Goal: Complete application form

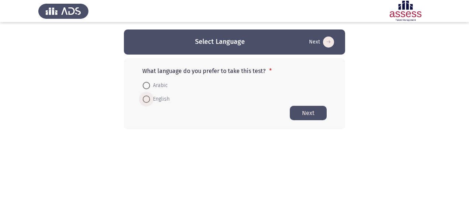
click at [148, 98] on span at bounding box center [146, 98] width 7 height 7
click at [148, 98] on input "English" at bounding box center [146, 98] width 7 height 7
radio input "true"
click at [147, 85] on span at bounding box center [146, 85] width 7 height 7
click at [147, 85] on input "Arabic" at bounding box center [146, 85] width 7 height 7
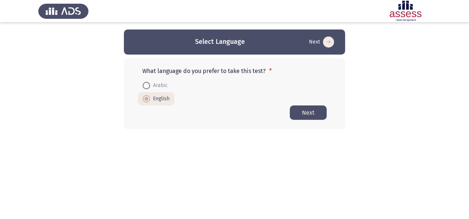
radio input "true"
click at [147, 85] on span at bounding box center [146, 84] width 7 height 7
click at [147, 85] on input "Arabic" at bounding box center [146, 84] width 7 height 7
click at [147, 105] on mat-radio-button "English" at bounding box center [156, 98] width 36 height 14
click at [147, 100] on span at bounding box center [146, 98] width 7 height 7
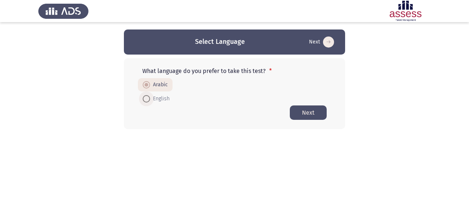
click at [147, 100] on input "English" at bounding box center [146, 98] width 7 height 7
radio input "true"
click at [146, 86] on span at bounding box center [146, 85] width 7 height 7
click at [146, 86] on input "Arabic" at bounding box center [146, 85] width 7 height 7
radio input "true"
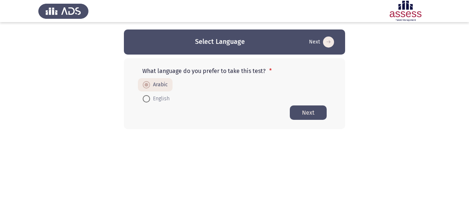
click at [147, 94] on label "English" at bounding box center [156, 98] width 27 height 9
click at [147, 95] on input "English" at bounding box center [146, 98] width 7 height 7
radio input "true"
click at [161, 82] on span "Arabic" at bounding box center [159, 85] width 18 height 9
click at [150, 82] on input "Arabic" at bounding box center [146, 85] width 7 height 7
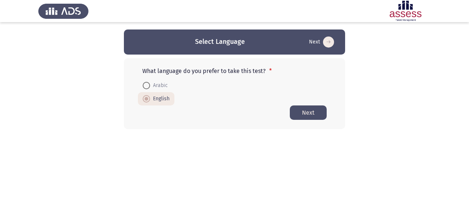
radio input "true"
click at [161, 97] on span "English" at bounding box center [160, 98] width 20 height 9
click at [150, 97] on input "English" at bounding box center [146, 98] width 7 height 7
radio input "true"
click at [311, 116] on button "Next" at bounding box center [308, 112] width 37 height 14
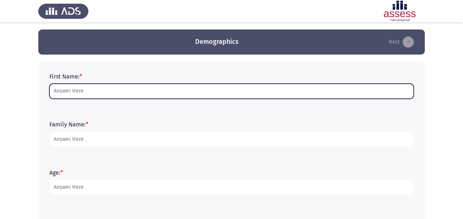
click at [99, 97] on input "First Name: *" at bounding box center [231, 91] width 364 height 15
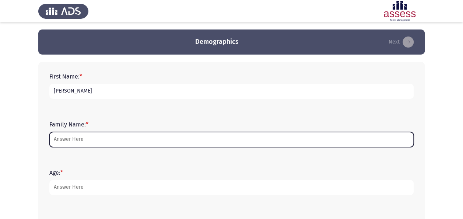
click at [55, 140] on input "Family Name: *" at bounding box center [231, 139] width 364 height 15
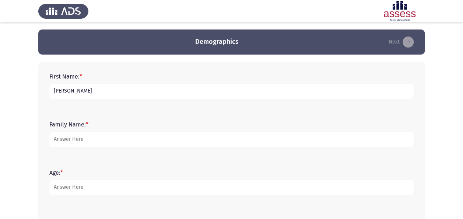
click at [97, 88] on input "[PERSON_NAME]" at bounding box center [231, 91] width 364 height 15
type input "[PERSON_NAME]"
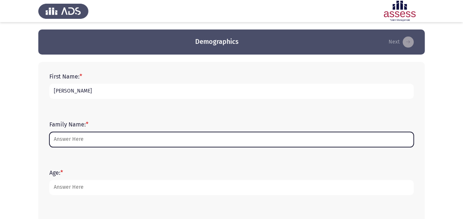
click at [57, 144] on input "Family Name: *" at bounding box center [231, 139] width 364 height 15
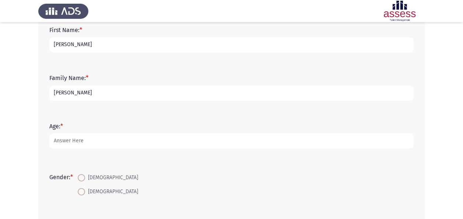
scroll to position [48, 0]
type input "[PERSON_NAME]"
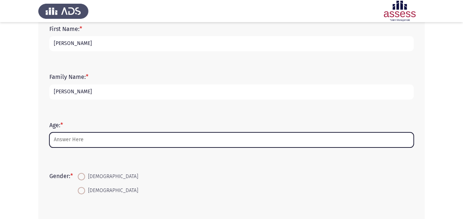
click at [70, 144] on input "Age: *" at bounding box center [231, 139] width 364 height 15
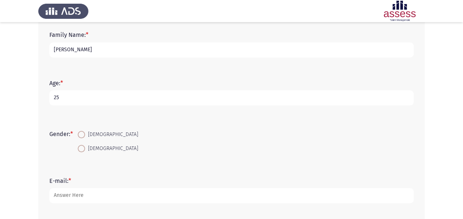
scroll to position [94, 0]
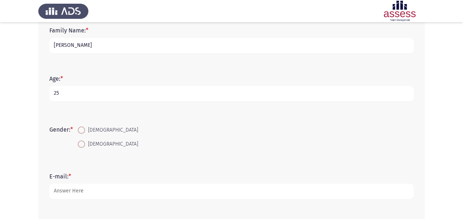
type input "25"
click at [85, 129] on span at bounding box center [81, 129] width 7 height 7
click at [85, 129] on input "[DEMOGRAPHIC_DATA]" at bounding box center [81, 129] width 7 height 7
radio input "true"
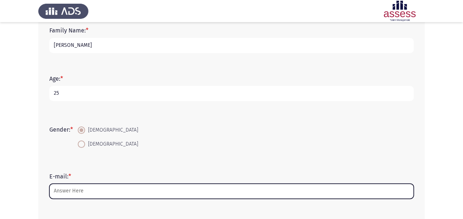
click at [71, 191] on input "E-mail: *" at bounding box center [231, 191] width 364 height 15
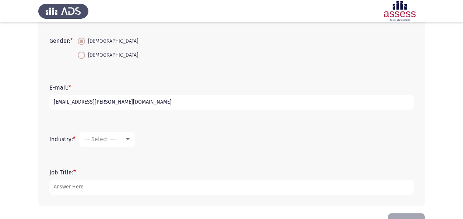
scroll to position [183, 0]
type input "[EMAIL_ADDRESS][PERSON_NAME][DOMAIN_NAME]"
click at [123, 136] on div "--- Select ---" at bounding box center [103, 138] width 41 height 7
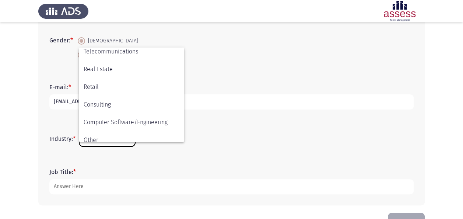
scroll to position [242, 0]
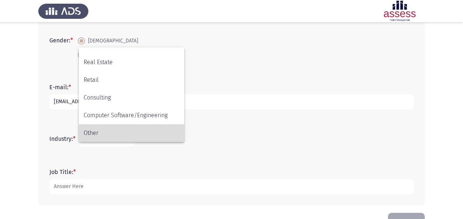
click at [111, 129] on span "Other" at bounding box center [132, 133] width 96 height 18
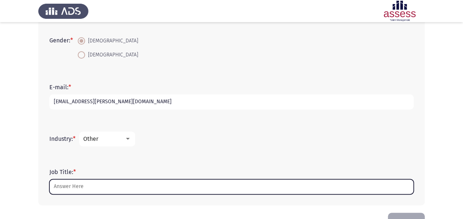
click at [73, 191] on input "Job Title: *" at bounding box center [231, 186] width 364 height 15
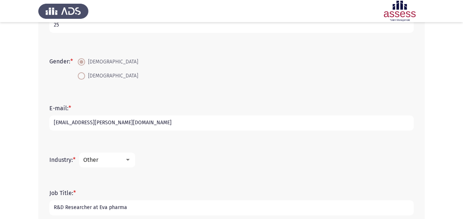
scroll to position [206, 0]
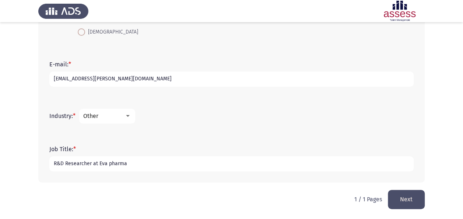
type input "R&D Researcher at Eva pharma"
click at [407, 203] on button "Next" at bounding box center [406, 199] width 37 height 19
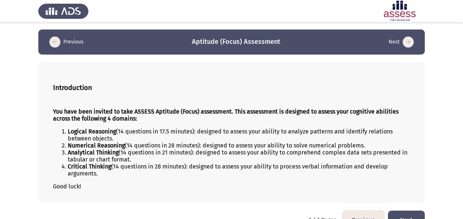
scroll to position [17, 0]
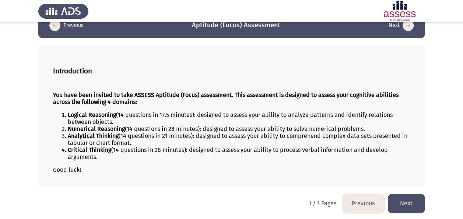
click at [404, 199] on button "Next" at bounding box center [406, 203] width 37 height 19
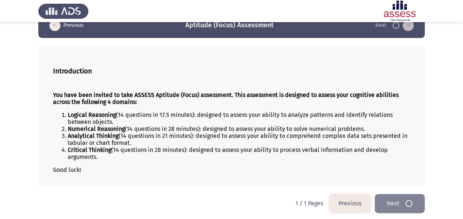
scroll to position [0, 0]
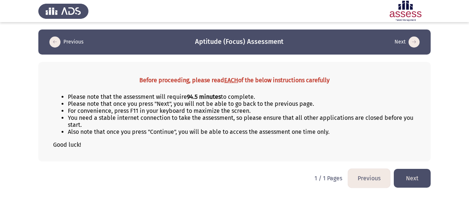
click at [405, 180] on button "Next" at bounding box center [412, 178] width 37 height 19
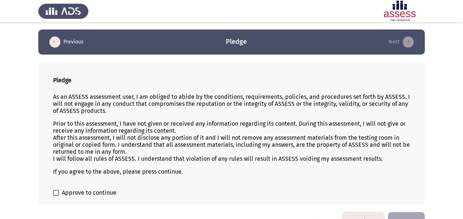
scroll to position [18, 0]
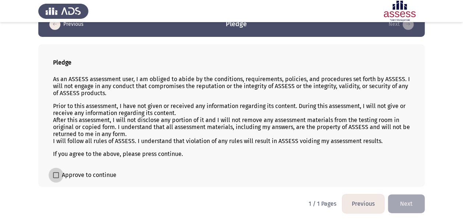
click at [77, 174] on span "Approve to continue" at bounding box center [89, 175] width 55 height 9
click at [56, 178] on input "Approve to continue" at bounding box center [56, 178] width 0 height 0
checkbox input "true"
click at [402, 203] on button "Next" at bounding box center [406, 203] width 37 height 19
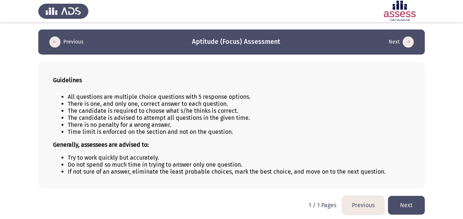
scroll to position [1, 0]
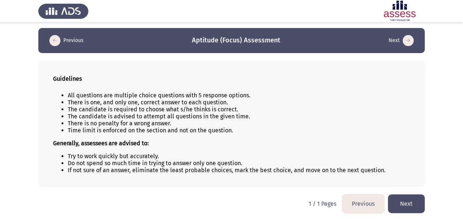
click at [401, 207] on button "Next" at bounding box center [406, 203] width 37 height 19
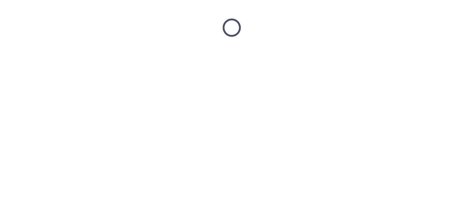
scroll to position [0, 0]
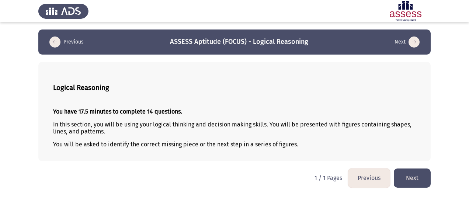
click at [422, 181] on button "Next" at bounding box center [412, 177] width 37 height 19
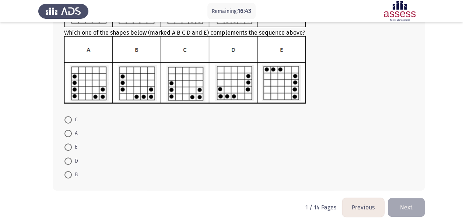
scroll to position [87, 0]
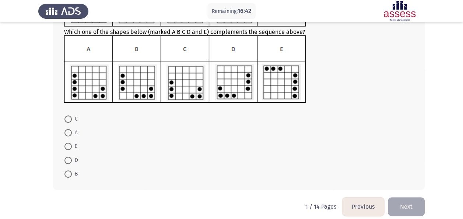
click at [70, 158] on span at bounding box center [67, 160] width 7 height 7
click at [70, 158] on input "D" at bounding box center [67, 160] width 7 height 7
radio input "true"
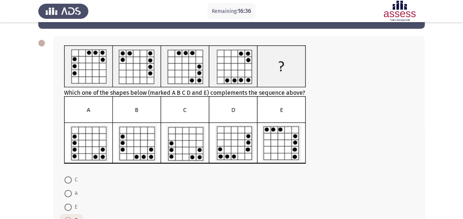
scroll to position [93, 0]
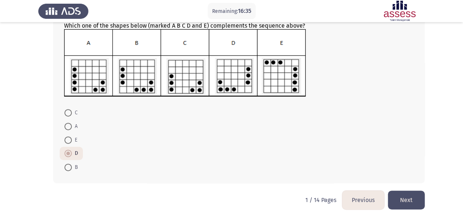
click at [405, 198] on button "Next" at bounding box center [406, 200] width 37 height 19
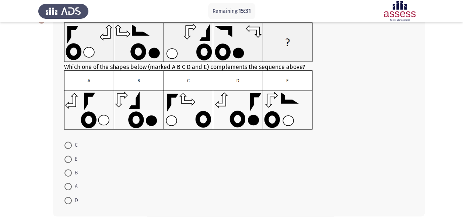
scroll to position [82, 0]
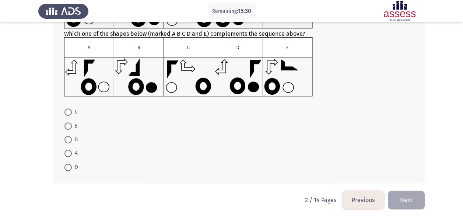
click at [68, 151] on span at bounding box center [67, 153] width 7 height 7
click at [68, 151] on input "A" at bounding box center [67, 153] width 7 height 7
radio input "true"
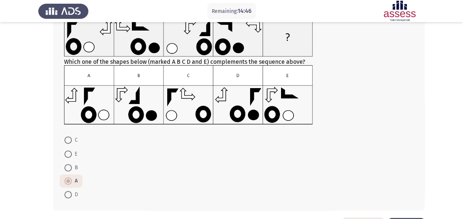
scroll to position [32, 0]
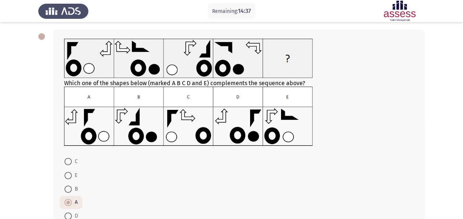
click at [69, 161] on span at bounding box center [67, 161] width 7 height 7
click at [69, 161] on input "C" at bounding box center [67, 161] width 7 height 7
radio input "true"
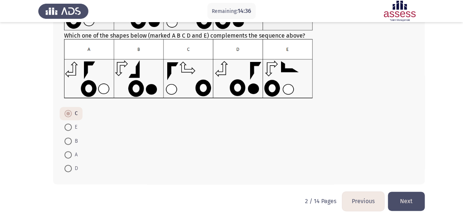
scroll to position [81, 0]
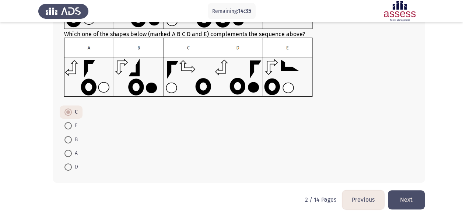
click at [402, 203] on button "Next" at bounding box center [406, 199] width 37 height 19
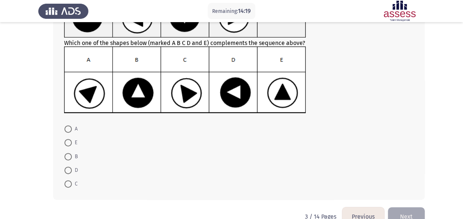
scroll to position [76, 0]
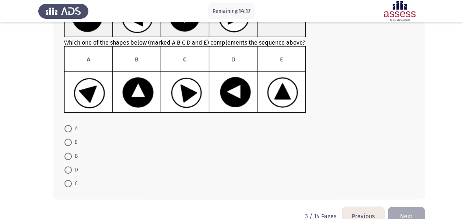
click at [68, 154] on span at bounding box center [67, 156] width 7 height 7
click at [68, 154] on input "B" at bounding box center [67, 156] width 7 height 7
radio input "true"
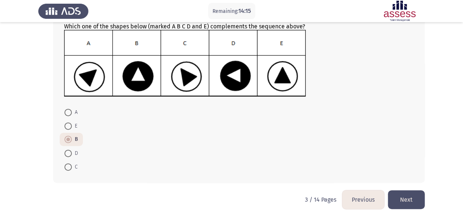
click at [410, 193] on button "Next" at bounding box center [406, 199] width 37 height 19
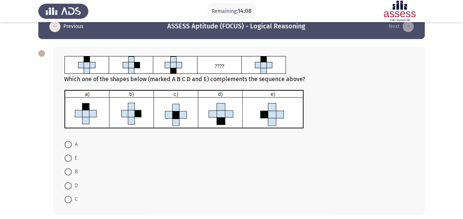
scroll to position [48, 0]
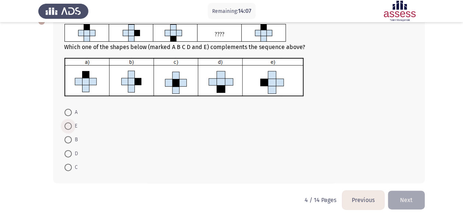
click at [67, 127] on span at bounding box center [67, 125] width 7 height 7
click at [67, 127] on input "E" at bounding box center [67, 125] width 7 height 7
radio input "true"
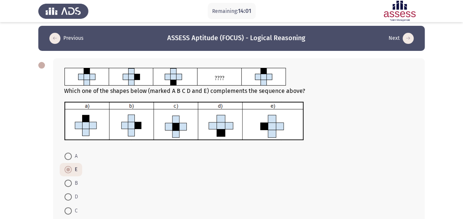
scroll to position [47, 0]
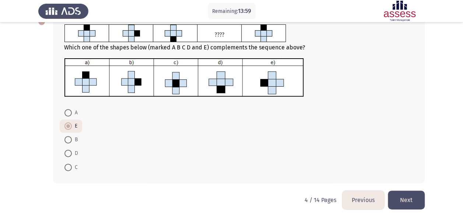
click at [404, 199] on button "Next" at bounding box center [406, 200] width 37 height 19
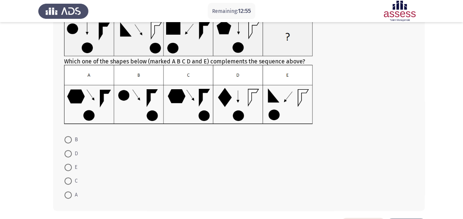
scroll to position [55, 0]
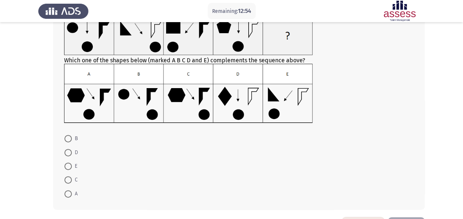
click at [67, 139] on span at bounding box center [67, 138] width 7 height 7
click at [67, 139] on input "B" at bounding box center [67, 138] width 7 height 7
radio input "true"
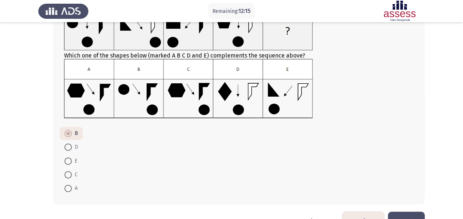
scroll to position [60, 0]
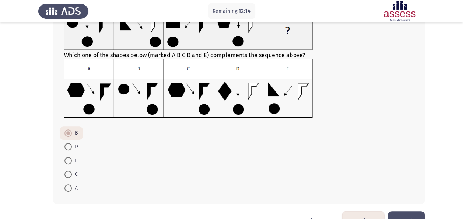
click at [69, 175] on span at bounding box center [67, 174] width 7 height 7
click at [69, 175] on input "C" at bounding box center [67, 174] width 7 height 7
radio input "true"
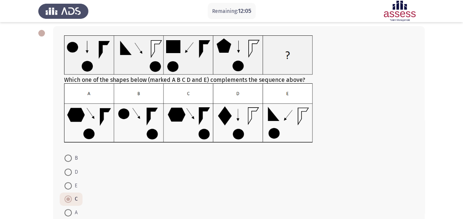
scroll to position [81, 0]
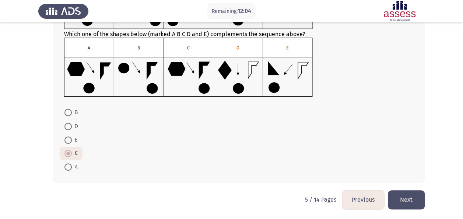
click at [417, 200] on button "Next" at bounding box center [406, 199] width 37 height 19
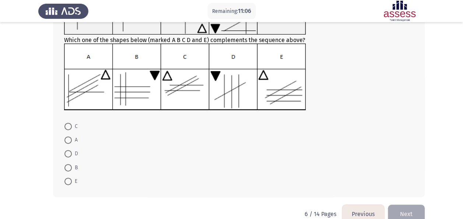
scroll to position [78, 0]
click at [68, 178] on span at bounding box center [67, 180] width 7 height 7
click at [68, 178] on input "E" at bounding box center [67, 180] width 7 height 7
radio input "true"
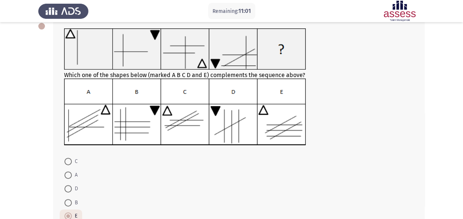
scroll to position [91, 0]
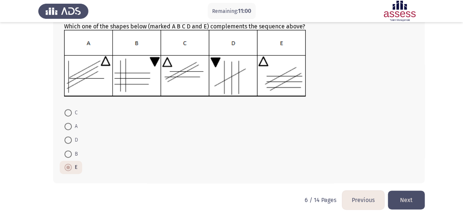
click at [69, 166] on span at bounding box center [68, 167] width 4 height 4
click at [69, 166] on input "E" at bounding box center [67, 167] width 7 height 7
click at [414, 200] on button "Next" at bounding box center [406, 200] width 37 height 19
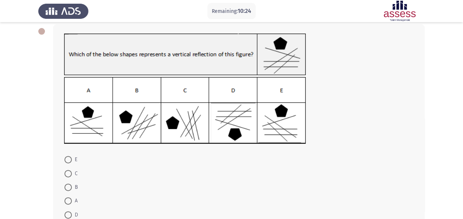
scroll to position [85, 0]
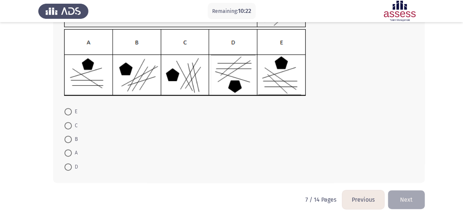
click at [69, 113] on span at bounding box center [67, 111] width 7 height 7
click at [69, 113] on input "E" at bounding box center [67, 111] width 7 height 7
radio input "true"
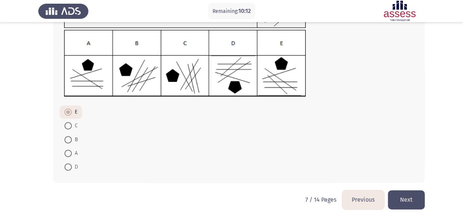
scroll to position [82, 0]
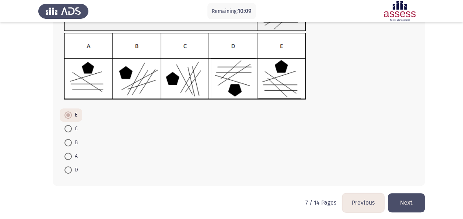
click at [287, 151] on form "E C B A D" at bounding box center [239, 142] width 350 height 68
click at [403, 204] on button "Next" at bounding box center [406, 202] width 37 height 19
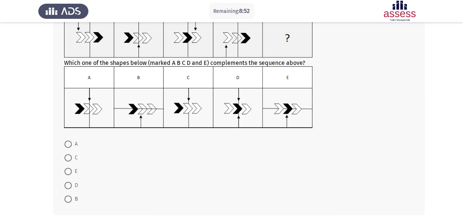
scroll to position [54, 0]
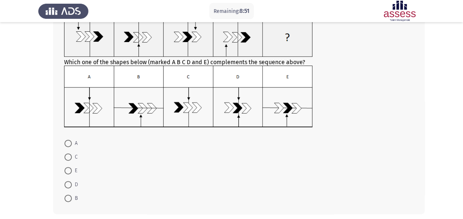
click at [71, 156] on span at bounding box center [67, 156] width 7 height 7
click at [71, 156] on input "C" at bounding box center [67, 156] width 7 height 7
radio input "true"
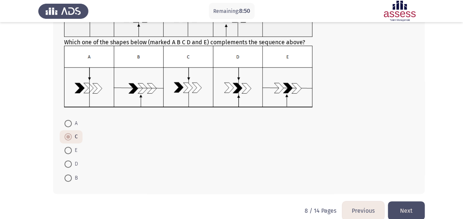
scroll to position [85, 0]
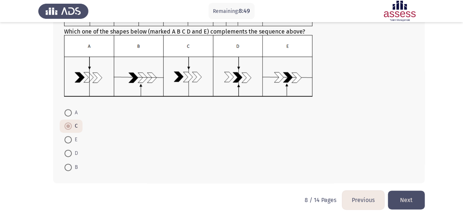
click at [404, 196] on button "Next" at bounding box center [406, 200] width 37 height 19
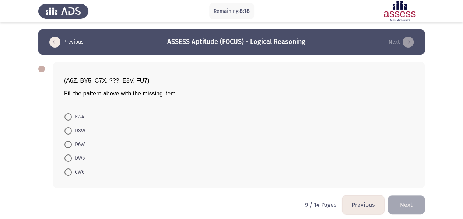
scroll to position [5, 0]
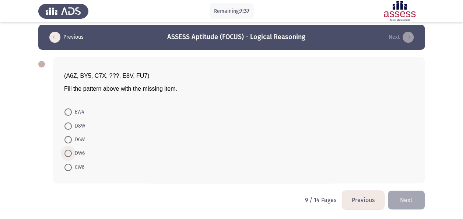
click at [84, 152] on span "DW6" at bounding box center [78, 153] width 13 height 9
click at [72, 152] on input "DW6" at bounding box center [67, 153] width 7 height 7
radio input "true"
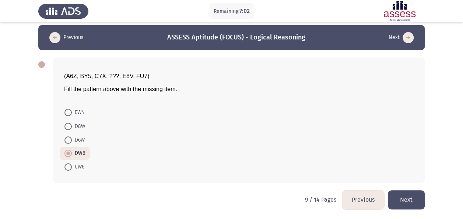
click at [415, 193] on button "Next" at bounding box center [406, 199] width 37 height 19
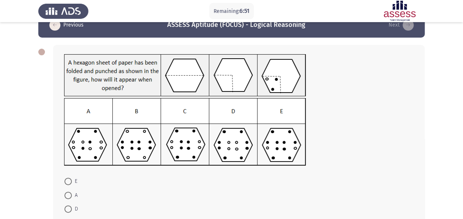
scroll to position [20, 0]
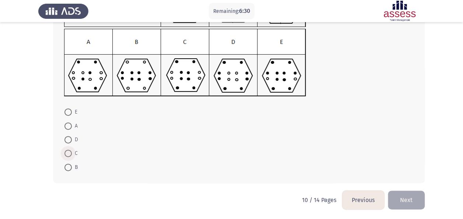
click at [69, 153] on span at bounding box center [67, 153] width 7 height 7
click at [69, 153] on input "C" at bounding box center [67, 153] width 7 height 7
radio input "true"
click at [409, 200] on button "Next" at bounding box center [406, 199] width 37 height 19
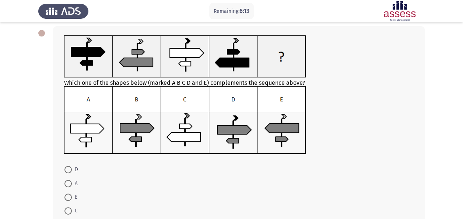
scroll to position [35, 0]
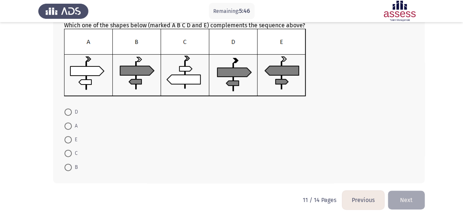
click at [70, 167] on span at bounding box center [67, 167] width 7 height 7
click at [70, 167] on input "B" at bounding box center [67, 167] width 7 height 7
radio input "true"
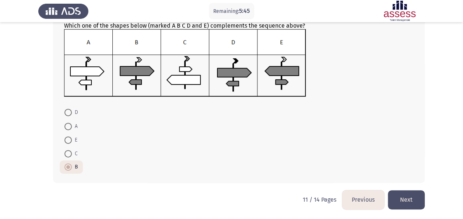
click at [409, 199] on button "Next" at bounding box center [406, 199] width 37 height 19
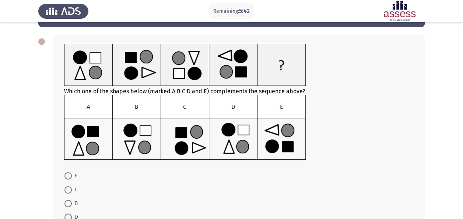
scroll to position [27, 0]
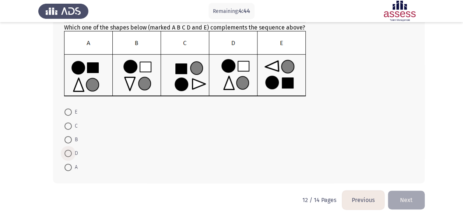
click at [66, 150] on span at bounding box center [67, 153] width 7 height 7
click at [66, 150] on input "D" at bounding box center [67, 153] width 7 height 7
radio input "true"
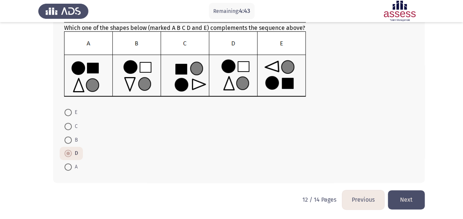
click at [414, 200] on button "Next" at bounding box center [406, 199] width 37 height 19
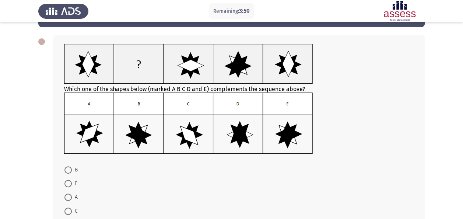
scroll to position [56, 0]
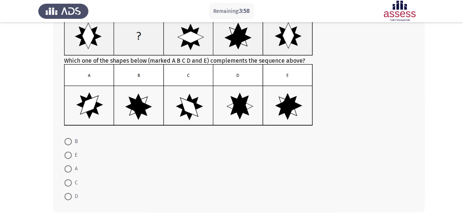
click at [71, 144] on span at bounding box center [67, 141] width 7 height 7
click at [71, 144] on input "B" at bounding box center [67, 141] width 7 height 7
radio input "true"
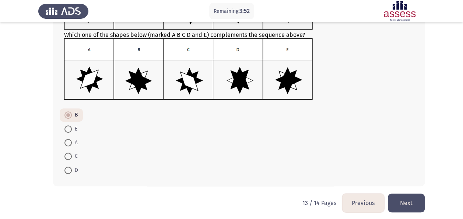
scroll to position [82, 0]
click at [411, 200] on button "Next" at bounding box center [406, 202] width 37 height 19
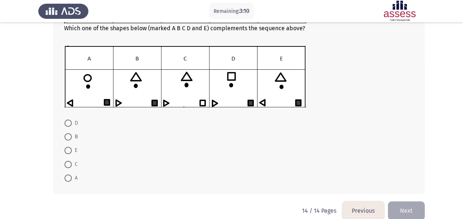
scroll to position [90, 0]
click at [73, 135] on span "B" at bounding box center [75, 136] width 6 height 9
click at [72, 135] on input "B" at bounding box center [67, 136] width 7 height 7
radio input "true"
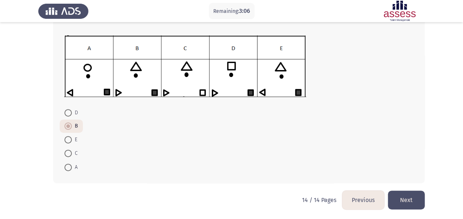
click at [414, 196] on button "Next" at bounding box center [406, 200] width 37 height 19
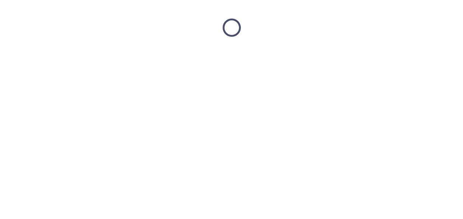
scroll to position [0, 0]
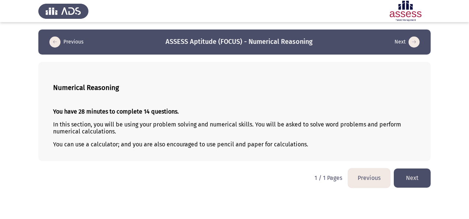
click at [410, 176] on button "Next" at bounding box center [412, 177] width 37 height 19
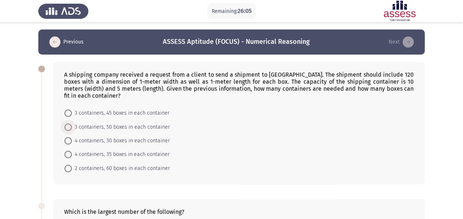
click at [109, 123] on span "3 containers, 50 boxes in each container" at bounding box center [121, 127] width 98 height 9
click at [72, 123] on input "3 containers, 50 boxes in each container" at bounding box center [67, 126] width 7 height 7
radio input "true"
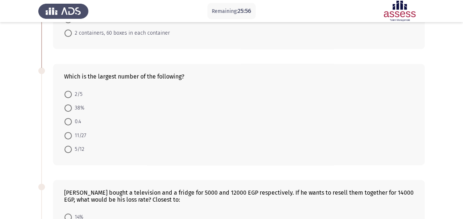
scroll to position [135, 0]
click at [65, 145] on span at bounding box center [67, 148] width 7 height 7
click at [65, 145] on input "5/12" at bounding box center [67, 148] width 7 height 7
radio input "true"
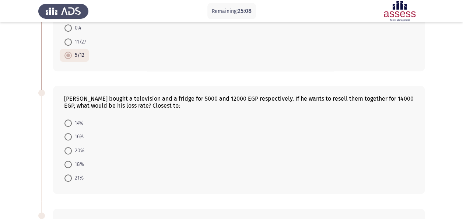
scroll to position [286, 0]
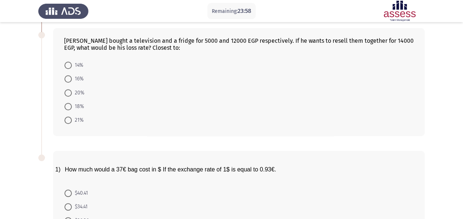
click at [80, 102] on span "18%" at bounding box center [78, 106] width 12 height 9
click at [72, 103] on input "18%" at bounding box center [67, 106] width 7 height 7
radio input "true"
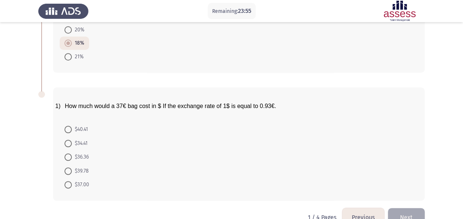
scroll to position [357, 0]
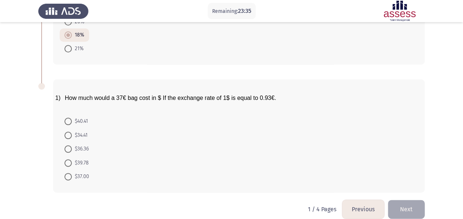
click at [85, 131] on span "$34.41" at bounding box center [80, 135] width 16 height 9
click at [72, 132] on input "$34.41" at bounding box center [67, 135] width 7 height 7
radio input "true"
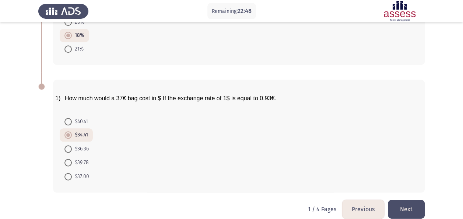
click at [85, 158] on span "$39.78" at bounding box center [80, 162] width 17 height 9
click at [72, 159] on input "$39.78" at bounding box center [67, 162] width 7 height 7
radio input "true"
click at [409, 200] on button "Next" at bounding box center [406, 209] width 37 height 19
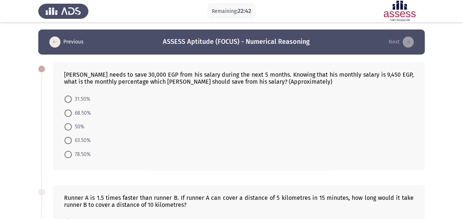
scroll to position [2, 0]
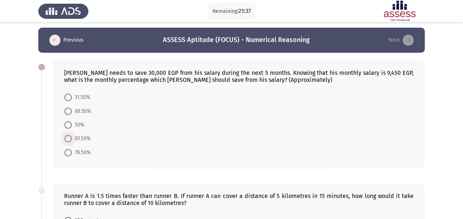
click at [84, 136] on span "63.50%" at bounding box center [81, 138] width 19 height 9
click at [72, 136] on input "63.50%" at bounding box center [67, 138] width 7 height 7
radio input "true"
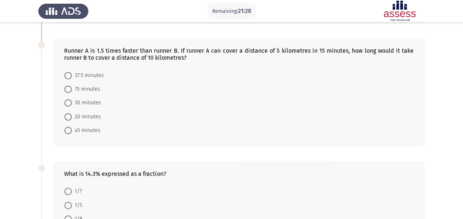
scroll to position [159, 0]
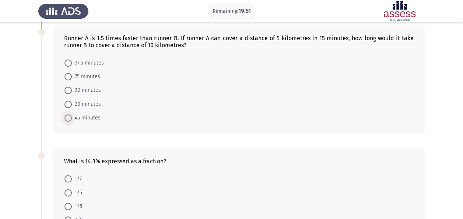
click at [71, 116] on span at bounding box center [67, 117] width 7 height 7
click at [71, 116] on input "45 minutes" at bounding box center [67, 117] width 7 height 7
radio input "true"
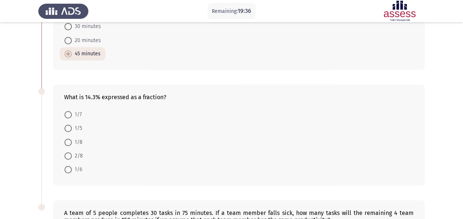
scroll to position [223, 0]
click at [78, 115] on span "1/7" at bounding box center [77, 114] width 10 height 9
click at [72, 115] on input "1/7" at bounding box center [67, 114] width 7 height 7
radio input "true"
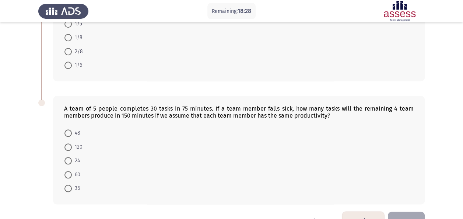
scroll to position [345, 0]
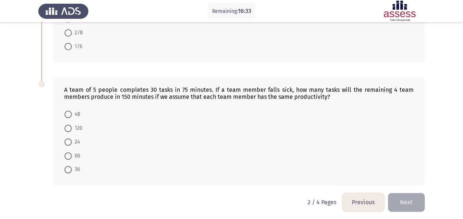
click at [67, 153] on span at bounding box center [67, 155] width 7 height 7
click at [67, 153] on input "60" at bounding box center [67, 155] width 7 height 7
radio input "true"
click at [406, 198] on button "Next" at bounding box center [406, 202] width 37 height 19
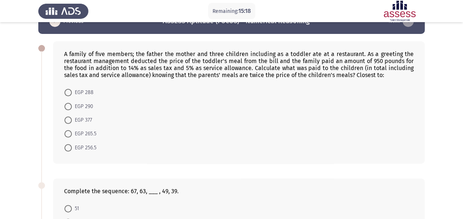
scroll to position [21, 0]
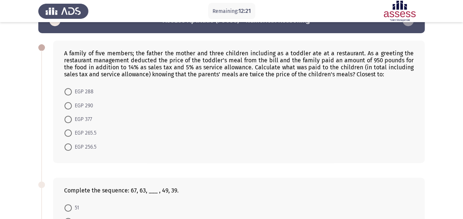
click at [84, 113] on mat-radio-button "EGP 377" at bounding box center [78, 119] width 37 height 14
click at [82, 117] on span "EGP 377" at bounding box center [82, 119] width 20 height 9
click at [72, 117] on input "EGP 377" at bounding box center [67, 119] width 7 height 7
radio input "true"
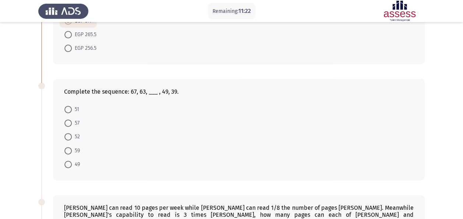
scroll to position [120, 0]
click at [70, 121] on span at bounding box center [67, 122] width 7 height 7
click at [70, 121] on input "57" at bounding box center [67, 122] width 7 height 7
radio input "true"
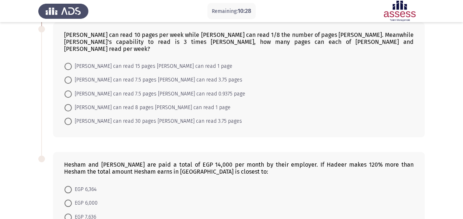
scroll to position [287, 0]
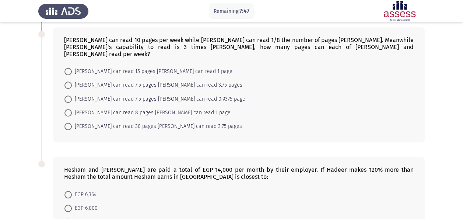
click at [149, 122] on span "[PERSON_NAME] can read 30 pages [PERSON_NAME] can read 3.75 pages" at bounding box center [157, 126] width 170 height 9
click at [72, 123] on input "[PERSON_NAME] can read 30 pages [PERSON_NAME] can read 3.75 pages" at bounding box center [67, 126] width 7 height 7
radio input "true"
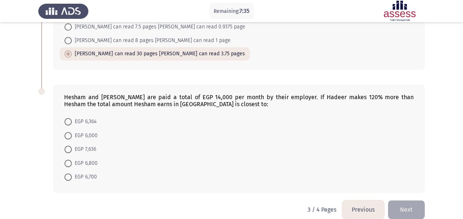
scroll to position [359, 0]
click at [80, 117] on span "EGP 6,364" at bounding box center [84, 121] width 25 height 9
click at [72, 118] on input "EGP 6,364" at bounding box center [67, 121] width 7 height 7
radio input "true"
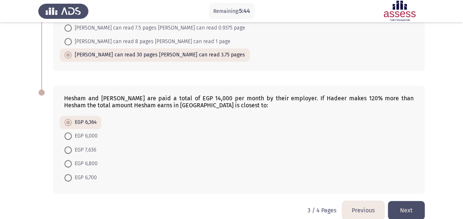
scroll to position [359, 0]
click at [403, 200] on button "Next" at bounding box center [406, 209] width 37 height 19
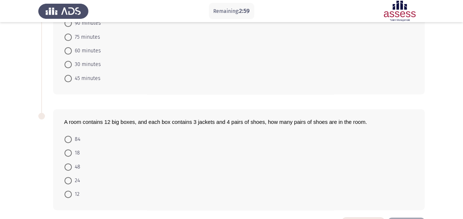
scroll to position [88, 0]
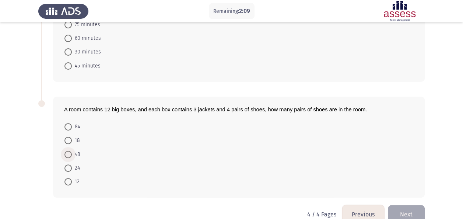
click at [74, 150] on span "48" at bounding box center [76, 154] width 8 height 9
click at [72, 151] on input "48" at bounding box center [67, 154] width 7 height 7
radio input "true"
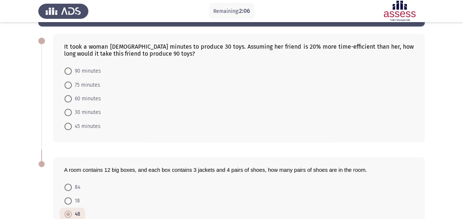
scroll to position [28, 0]
click at [69, 97] on span at bounding box center [67, 98] width 7 height 7
click at [69, 97] on input "60 minutes" at bounding box center [67, 98] width 7 height 7
radio input "true"
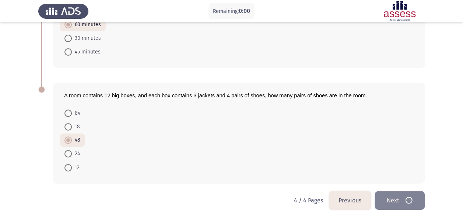
scroll to position [0, 0]
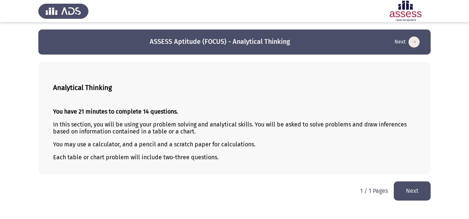
click at [423, 187] on button "Next" at bounding box center [412, 190] width 37 height 19
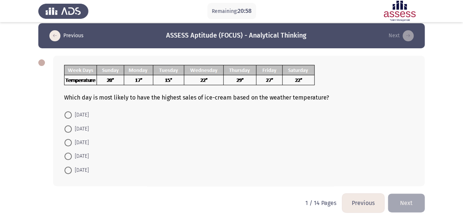
scroll to position [7, 0]
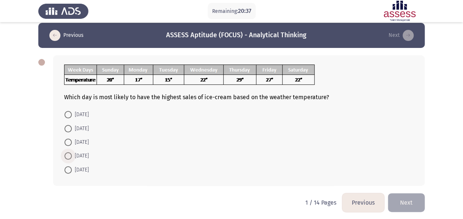
click at [89, 157] on span "[DATE]" at bounding box center [80, 155] width 17 height 9
click at [72, 157] on input "[DATE]" at bounding box center [67, 155] width 7 height 7
radio input "true"
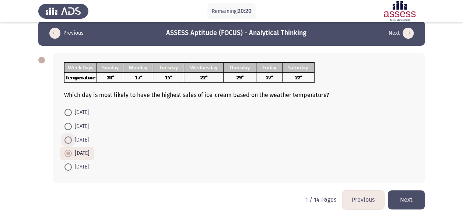
click at [78, 137] on span "[DATE]" at bounding box center [80, 140] width 17 height 9
click at [72, 137] on input "[DATE]" at bounding box center [67, 139] width 7 height 7
radio input "true"
click at [81, 151] on span "[DATE]" at bounding box center [80, 153] width 17 height 9
click at [72, 151] on input "[DATE]" at bounding box center [67, 153] width 7 height 7
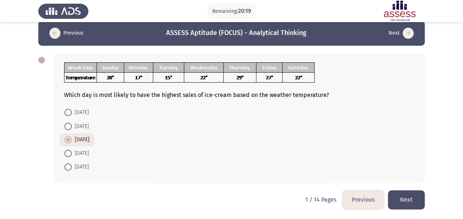
radio input "true"
click at [408, 198] on button "Next" at bounding box center [406, 199] width 37 height 19
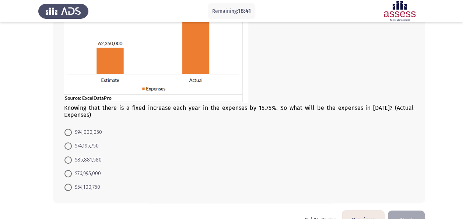
scroll to position [86, 0]
click at [69, 156] on span at bounding box center [67, 159] width 7 height 7
click at [69, 156] on input "$85,881,580" at bounding box center [67, 159] width 7 height 7
radio input "true"
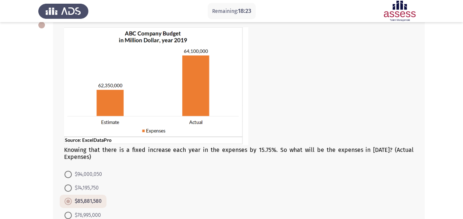
scroll to position [99, 0]
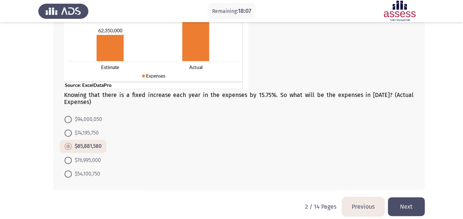
click at [404, 197] on button "Next" at bounding box center [406, 206] width 37 height 19
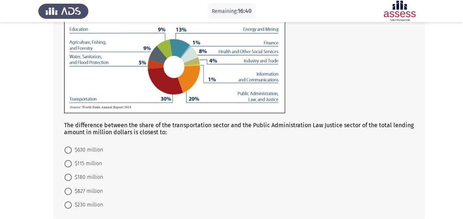
scroll to position [79, 0]
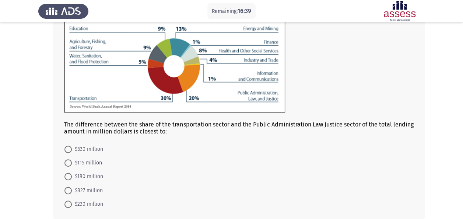
click at [94, 147] on span "$630 million" at bounding box center [87, 149] width 31 height 9
click at [72, 147] on input "$630 million" at bounding box center [67, 149] width 7 height 7
radio input "true"
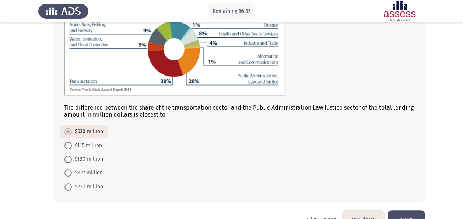
scroll to position [115, 0]
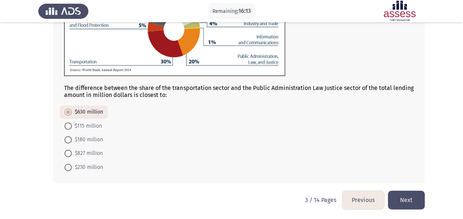
click at [403, 203] on button "Next" at bounding box center [406, 200] width 37 height 19
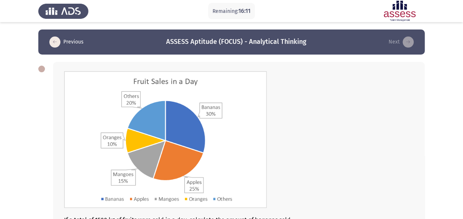
scroll to position [125, 0]
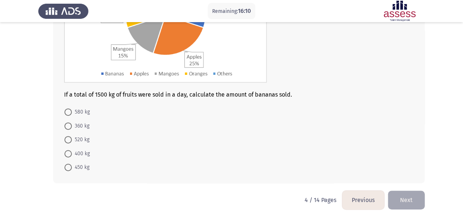
click at [361, 206] on button "Previous" at bounding box center [363, 200] width 42 height 19
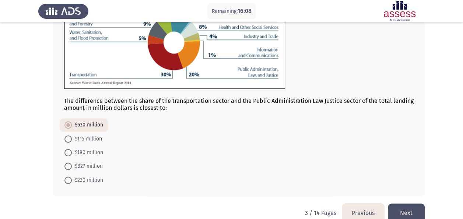
scroll to position [115, 0]
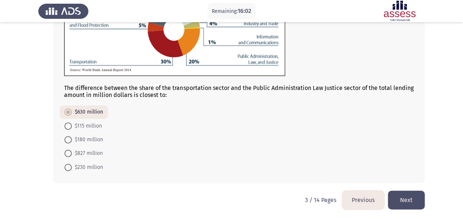
click at [398, 201] on button "Next" at bounding box center [406, 200] width 37 height 19
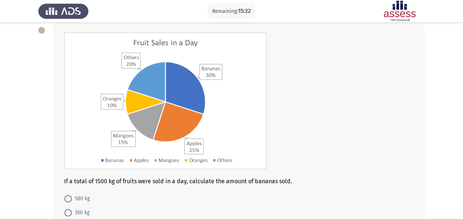
scroll to position [125, 0]
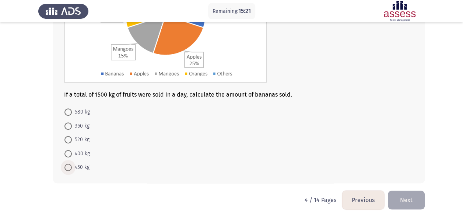
click at [83, 164] on span "450 kg" at bounding box center [81, 167] width 18 height 9
click at [72, 164] on input "450 kg" at bounding box center [67, 167] width 7 height 7
radio input "true"
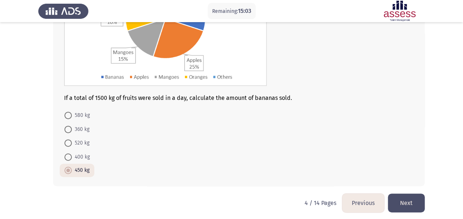
scroll to position [125, 0]
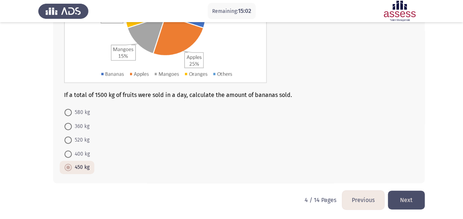
click at [407, 192] on button "Next" at bounding box center [406, 200] width 37 height 19
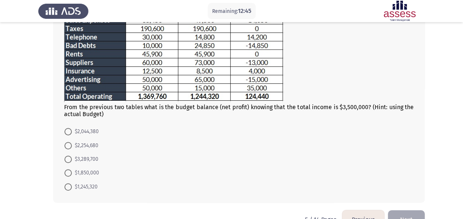
scroll to position [160, 0]
click at [91, 133] on span "$2,044,380" at bounding box center [85, 131] width 27 height 9
click at [72, 133] on input "$2,044,380" at bounding box center [67, 131] width 7 height 7
radio input "true"
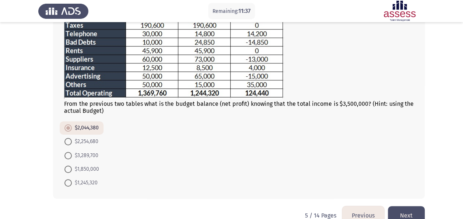
scroll to position [179, 0]
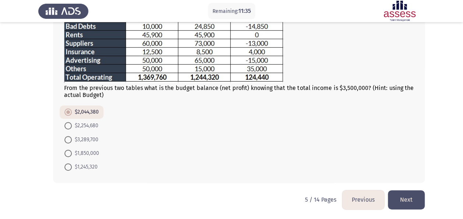
click at [412, 203] on button "Next" at bounding box center [406, 199] width 37 height 19
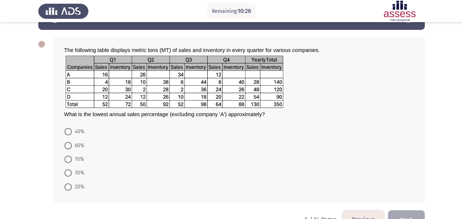
scroll to position [25, 0]
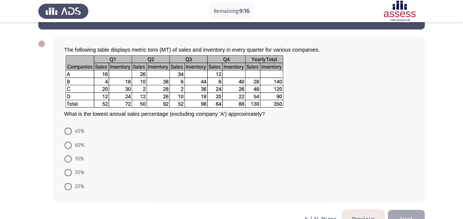
click at [77, 184] on span "20%" at bounding box center [78, 186] width 13 height 9
click at [72, 184] on input "20%" at bounding box center [67, 186] width 7 height 7
radio input "true"
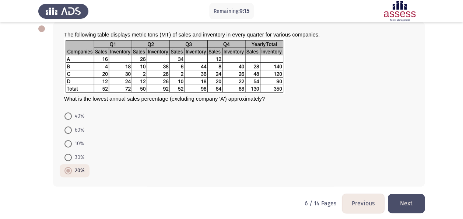
scroll to position [41, 0]
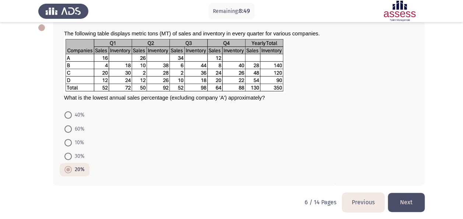
click at [80, 157] on span "30%" at bounding box center [78, 156] width 13 height 9
click at [72, 157] on input "30%" at bounding box center [67, 156] width 7 height 7
radio input "true"
click at [408, 203] on button "Next" at bounding box center [406, 202] width 37 height 19
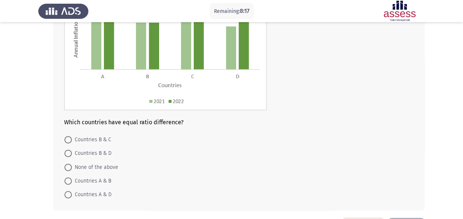
scroll to position [99, 0]
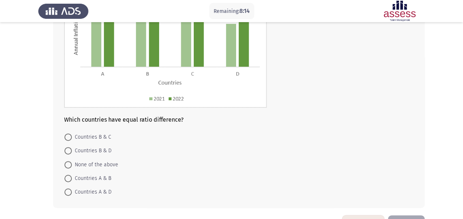
click at [102, 190] on span "Countries A & D" at bounding box center [92, 192] width 40 height 9
click at [72, 190] on input "Countries A & D" at bounding box center [67, 191] width 7 height 7
radio input "true"
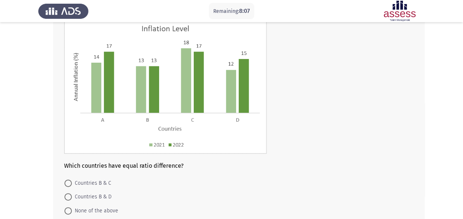
scroll to position [123, 0]
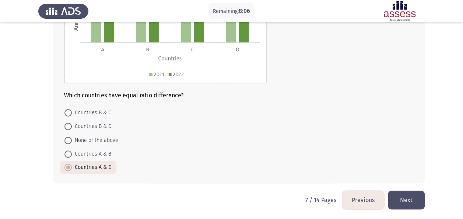
click at [413, 199] on button "Next" at bounding box center [406, 200] width 37 height 19
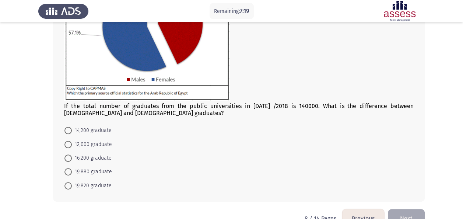
scroll to position [109, 0]
click at [87, 170] on span "19,880 graduate" at bounding box center [92, 171] width 40 height 9
click at [72, 170] on input "19,880 graduate" at bounding box center [67, 171] width 7 height 7
radio input "true"
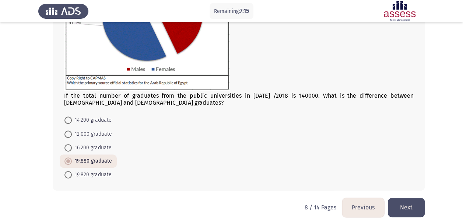
scroll to position [119, 0]
click at [399, 208] on button "Next" at bounding box center [406, 207] width 37 height 19
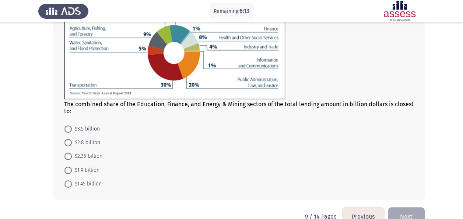
scroll to position [92, 0]
click at [93, 183] on span "$1.45 billion" at bounding box center [87, 183] width 30 height 9
click at [72, 183] on input "$1.45 billion" at bounding box center [67, 183] width 7 height 7
radio input "true"
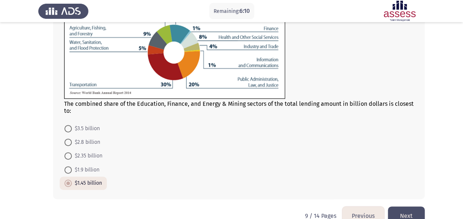
scroll to position [108, 0]
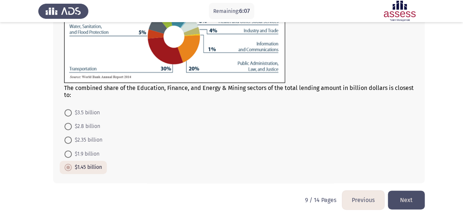
click at [409, 198] on button "Next" at bounding box center [406, 200] width 37 height 19
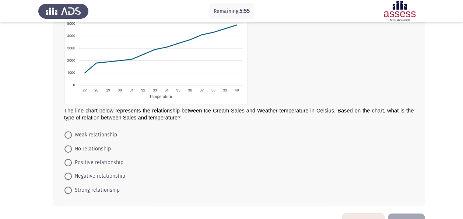
scroll to position [76, 0]
click at [105, 162] on span "Positive relationship" at bounding box center [98, 162] width 52 height 9
click at [72, 162] on input "Positive relationship" at bounding box center [67, 162] width 7 height 7
radio input "true"
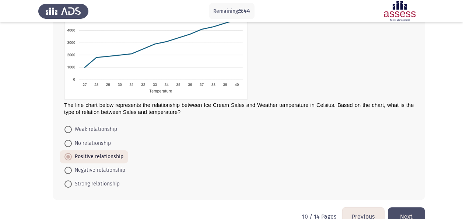
scroll to position [99, 0]
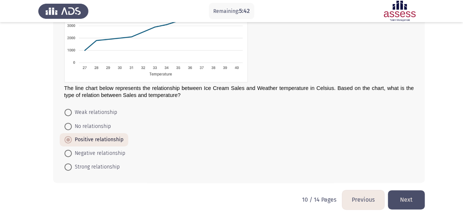
click at [408, 201] on button "Next" at bounding box center [406, 199] width 37 height 19
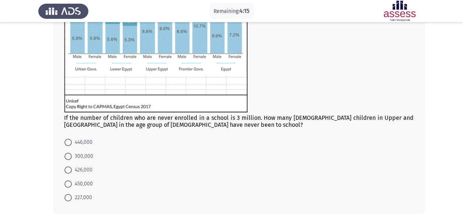
scroll to position [148, 0]
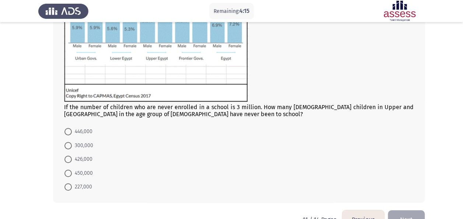
click at [85, 183] on span "227,000" at bounding box center [82, 186] width 20 height 9
click at [72, 183] on input "227,000" at bounding box center [67, 186] width 7 height 7
radio input "true"
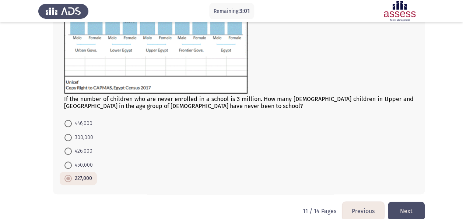
scroll to position [157, 0]
click at [404, 212] on button "Next" at bounding box center [406, 210] width 37 height 19
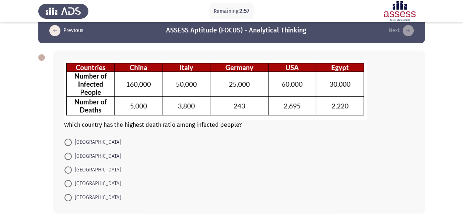
scroll to position [12, 0]
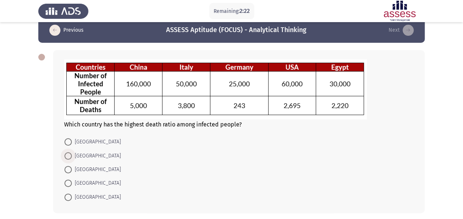
click at [79, 156] on span "[GEOGRAPHIC_DATA]" at bounding box center [96, 155] width 49 height 9
click at [72, 156] on input "[GEOGRAPHIC_DATA]" at bounding box center [67, 155] width 7 height 7
radio input "true"
click at [78, 142] on span "[GEOGRAPHIC_DATA]" at bounding box center [96, 141] width 49 height 9
click at [72, 142] on input "[GEOGRAPHIC_DATA]" at bounding box center [67, 141] width 7 height 7
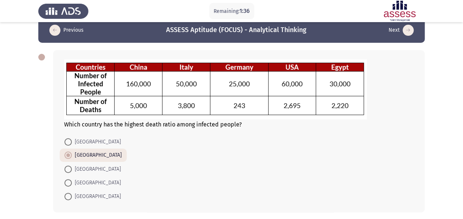
radio input "true"
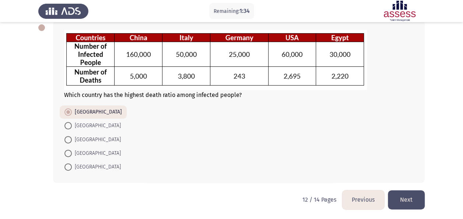
click at [415, 197] on button "Next" at bounding box center [406, 199] width 37 height 19
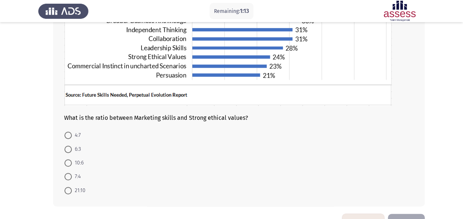
scroll to position [148, 0]
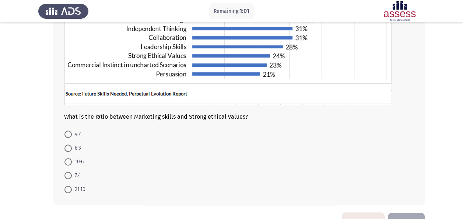
click at [74, 175] on span "7:4" at bounding box center [76, 175] width 9 height 9
click at [72, 175] on input "7:4" at bounding box center [67, 175] width 7 height 7
radio input "true"
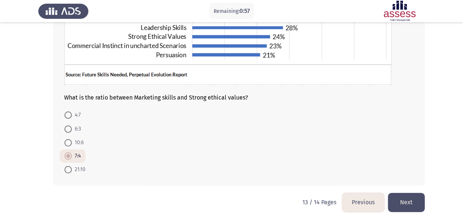
scroll to position [169, 0]
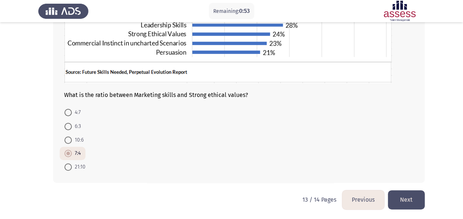
click at [405, 201] on button "Next" at bounding box center [406, 199] width 37 height 19
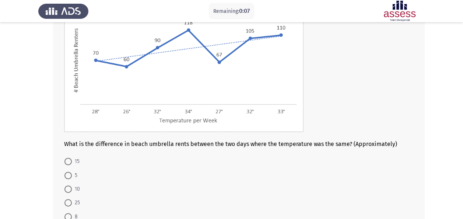
scroll to position [78, 0]
click at [74, 186] on span "10" at bounding box center [76, 188] width 8 height 9
click at [72, 186] on input "10" at bounding box center [67, 188] width 7 height 7
radio input "true"
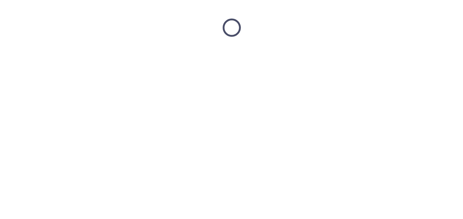
scroll to position [0, 0]
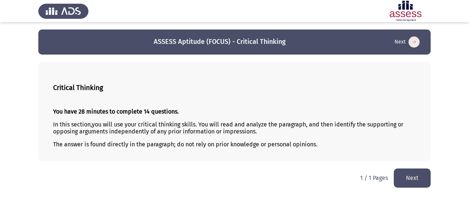
click at [420, 180] on button "Next" at bounding box center [412, 177] width 37 height 19
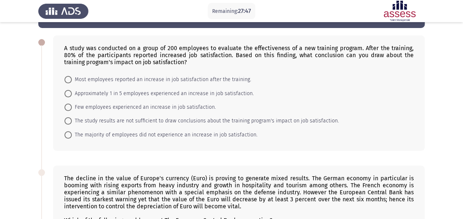
scroll to position [26, 0]
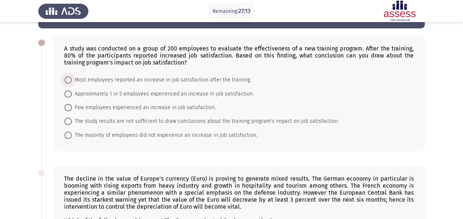
click at [151, 80] on span "Most employees reported an increase in job satisfaction after the training." at bounding box center [161, 80] width 179 height 9
click at [72, 80] on input "Most employees reported an increase in job satisfaction after the training." at bounding box center [67, 79] width 7 height 7
radio input "true"
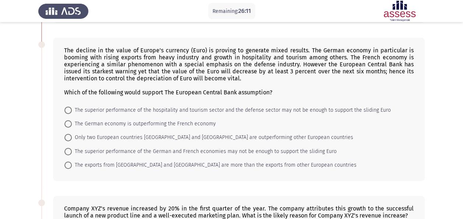
scroll to position [155, 0]
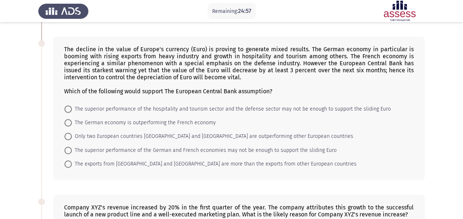
click at [228, 150] on span "The superior performance of the German and French economies may not be enough t…" at bounding box center [204, 150] width 265 height 9
click at [72, 150] on input "The superior performance of the German and French economies may not be enough t…" at bounding box center [67, 150] width 7 height 7
radio input "true"
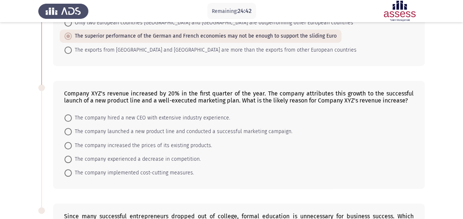
scroll to position [280, 0]
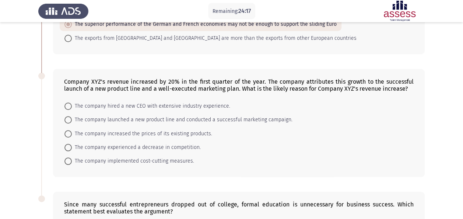
click at [256, 118] on span "The company launched a new product line and conducted a successful marketing ca…" at bounding box center [182, 119] width 221 height 9
click at [72, 118] on input "The company launched a new product line and conducted a successful marketing ca…" at bounding box center [67, 119] width 7 height 7
radio input "true"
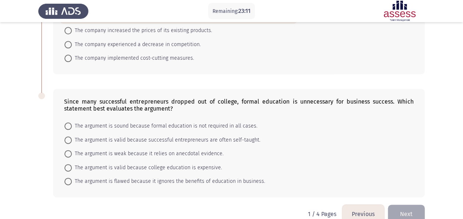
scroll to position [382, 0]
click at [192, 179] on span "The argument is flawed because it ignores the benefits of education in business." at bounding box center [168, 181] width 193 height 9
click at [72, 179] on input "The argument is flawed because it ignores the benefits of education in business." at bounding box center [67, 181] width 7 height 7
radio input "true"
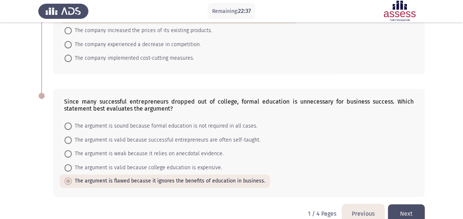
scroll to position [393, 0]
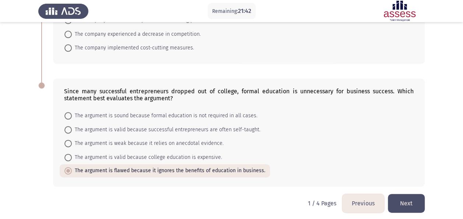
click at [405, 198] on button "Next" at bounding box center [406, 203] width 37 height 19
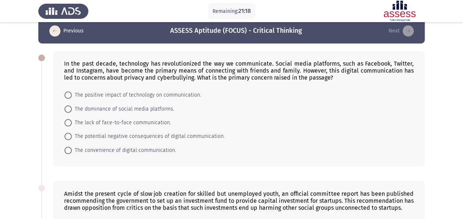
scroll to position [11, 0]
click at [184, 136] on span "The potential negative consequences of digital communication." at bounding box center [148, 136] width 153 height 9
click at [72, 136] on input "The potential negative consequences of digital communication." at bounding box center [67, 135] width 7 height 7
radio input "true"
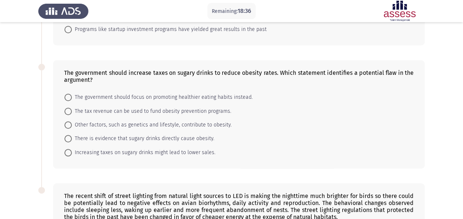
scroll to position [292, 0]
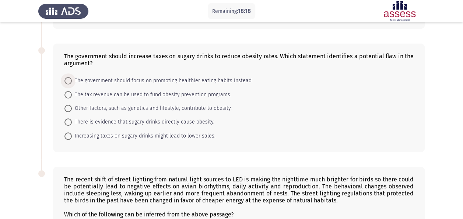
click at [199, 77] on span "The government should focus on promoting healthier eating habits instead." at bounding box center [162, 80] width 181 height 9
click at [72, 77] on input "The government should focus on promoting healthier eating habits instead." at bounding box center [67, 80] width 7 height 7
radio input "true"
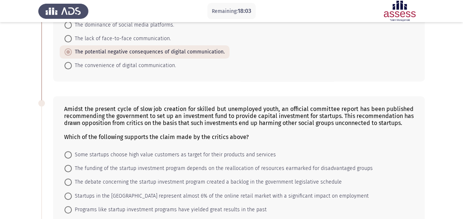
scroll to position [95, 0]
click at [153, 167] on span "The funding of the startup investment program depends on the reallocation of re…" at bounding box center [222, 168] width 301 height 9
click at [72, 167] on input "The funding of the startup investment program depends on the reallocation of re…" at bounding box center [67, 168] width 7 height 7
radio input "true"
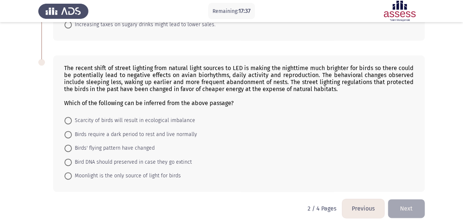
scroll to position [407, 0]
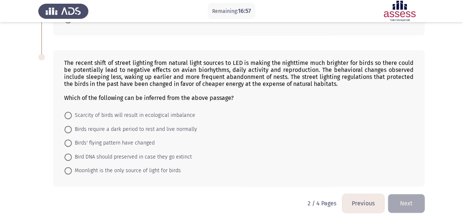
click at [160, 104] on div "The recent shift of street lighting from natural light sources to LED is making…" at bounding box center [239, 118] width 372 height 136
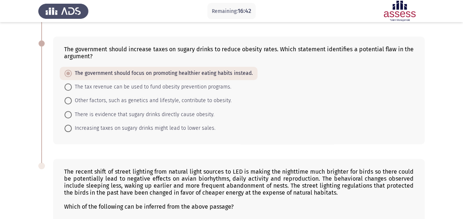
scroll to position [298, 0]
click at [157, 98] on span "Other factors, such as genetics and lifestyle, contribute to obesity." at bounding box center [152, 101] width 160 height 9
click at [72, 98] on input "Other factors, such as genetics and lifestyle, contribute to obesity." at bounding box center [67, 100] width 7 height 7
radio input "true"
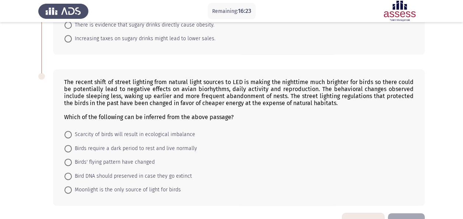
scroll to position [407, 0]
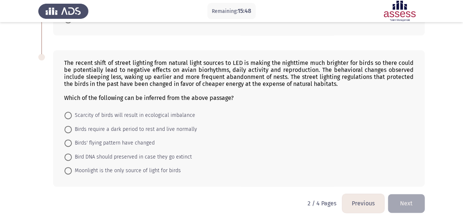
click at [135, 117] on mat-radio-button "Scarcity of birds will result in ecological imbalance" at bounding box center [130, 115] width 140 height 14
click at [131, 113] on span "Scarcity of birds will result in ecological imbalance" at bounding box center [133, 115] width 123 height 9
click at [72, 113] on input "Scarcity of birds will result in ecological imbalance" at bounding box center [67, 115] width 7 height 7
radio input "true"
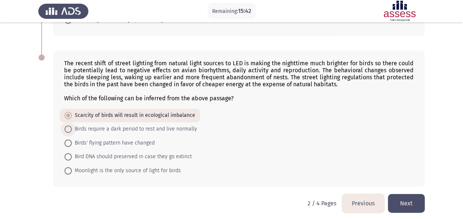
click at [127, 125] on span "Birds require a dark period to rest and live normally" at bounding box center [134, 129] width 125 height 9
click at [72, 125] on input "Birds require a dark period to rest and live normally" at bounding box center [67, 128] width 7 height 7
radio input "true"
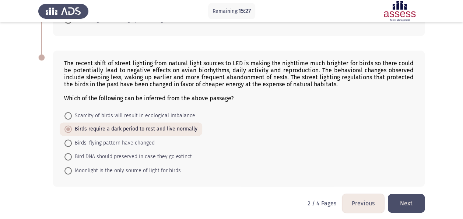
click at [414, 196] on button "Next" at bounding box center [406, 203] width 37 height 19
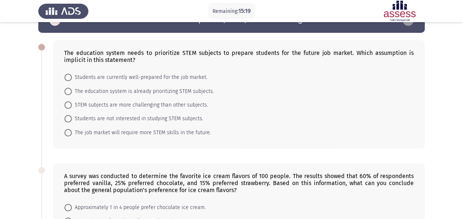
scroll to position [22, 0]
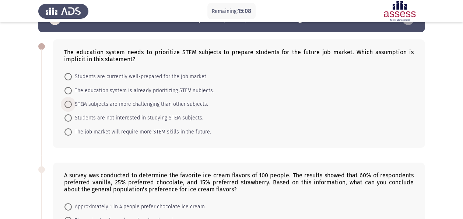
click at [144, 104] on span "STEM subjects are more challenging than other subjects." at bounding box center [140, 104] width 136 height 9
click at [72, 104] on input "STEM subjects are more challenging than other subjects." at bounding box center [67, 104] width 7 height 7
radio input "true"
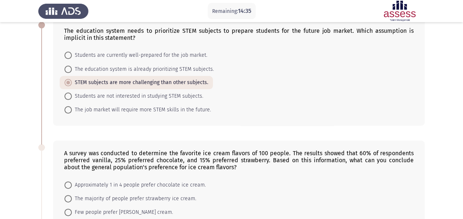
scroll to position [52, 0]
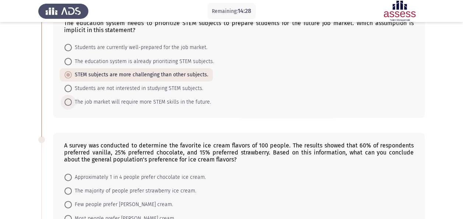
click at [119, 100] on span "The job market will require more STEM skills in the future." at bounding box center [141, 102] width 139 height 9
click at [72, 100] on input "The job market will require more STEM skills in the future." at bounding box center [67, 101] width 7 height 7
radio input "true"
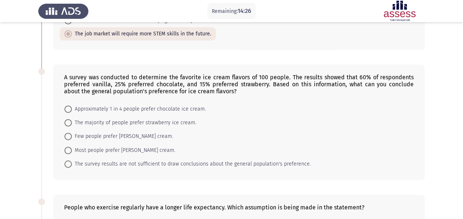
scroll to position [132, 0]
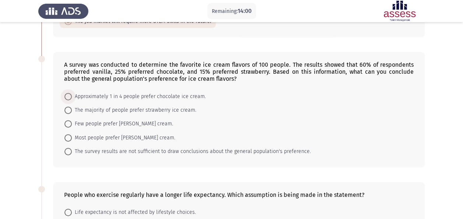
click at [164, 95] on span "Approximately 1 in 4 people prefer chocolate ice cream." at bounding box center [139, 96] width 134 height 9
click at [72, 95] on input "Approximately 1 in 4 people prefer chocolate ice cream." at bounding box center [67, 96] width 7 height 7
radio input "true"
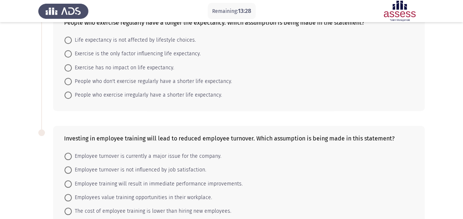
scroll to position [261, 0]
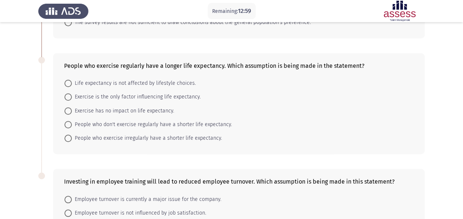
click at [178, 122] on span "People who don't exercise regularly have a shorter life expectancy." at bounding box center [152, 124] width 160 height 9
click at [72, 122] on input "People who don't exercise regularly have a shorter life expectancy." at bounding box center [67, 124] width 7 height 7
radio input "true"
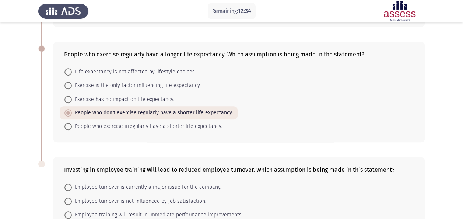
scroll to position [345, 0]
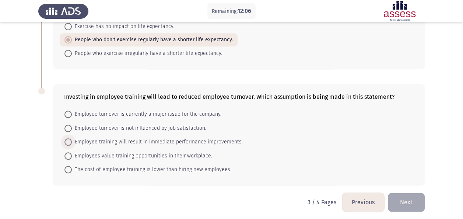
click at [123, 139] on span "Employee training will result in immediate performance improvements." at bounding box center [157, 141] width 171 height 9
click at [72, 139] on input "Employee training will result in immediate performance improvements." at bounding box center [67, 141] width 7 height 7
radio input "true"
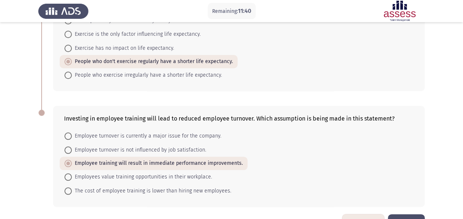
scroll to position [345, 0]
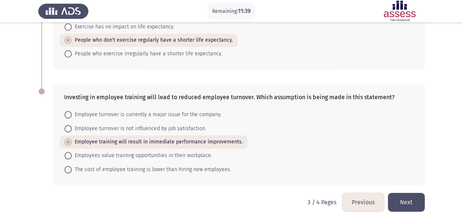
click at [403, 200] on button "Next" at bounding box center [406, 202] width 37 height 19
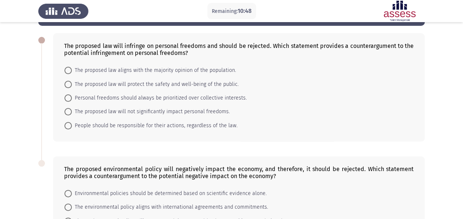
scroll to position [104, 0]
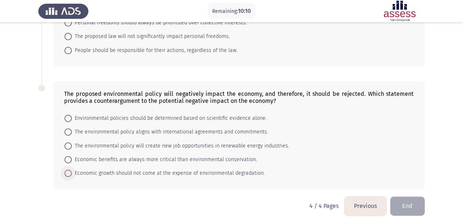
click at [191, 172] on span "Economic growth should not come at the expense of environmental degradation." at bounding box center [168, 173] width 193 height 9
click at [72, 172] on input "Economic growth should not come at the expense of environmental degradation." at bounding box center [67, 172] width 7 height 7
radio input "true"
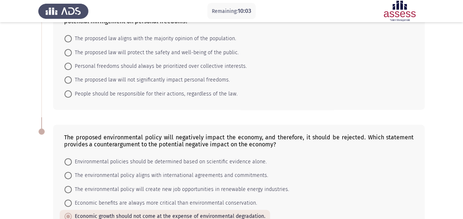
scroll to position [60, 0]
click at [146, 54] on span "The proposed law will protect the safety and well-being of the public." at bounding box center [155, 52] width 167 height 9
click at [72, 54] on input "The proposed law will protect the safety and well-being of the public." at bounding box center [67, 52] width 7 height 7
radio input "true"
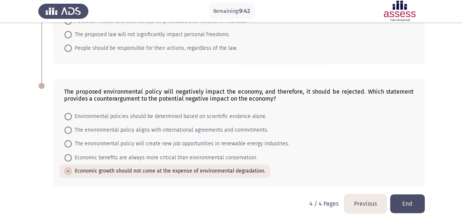
scroll to position [108, 0]
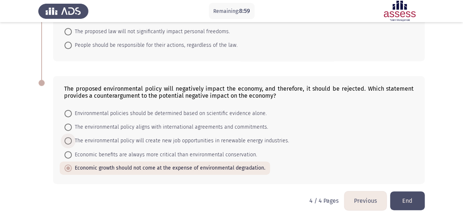
click at [123, 138] on span "The environmental policy will create new job opportunities in renewable energy …" at bounding box center [180, 140] width 217 height 9
click at [72, 138] on input "The environmental policy will create new job opportunities in renewable energy …" at bounding box center [67, 140] width 7 height 7
radio input "true"
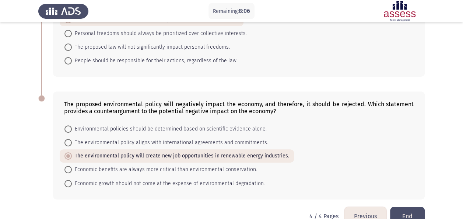
scroll to position [94, 0]
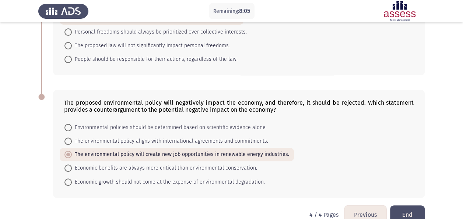
click at [352, 208] on button "Previous" at bounding box center [366, 214] width 42 height 19
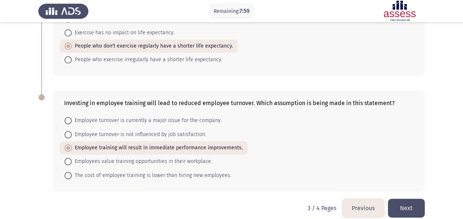
scroll to position [340, 0]
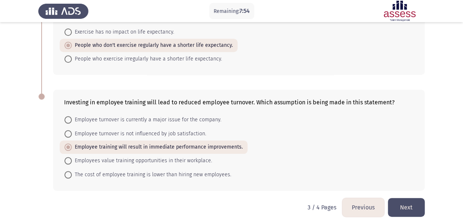
click at [357, 204] on button "Previous" at bounding box center [363, 207] width 42 height 19
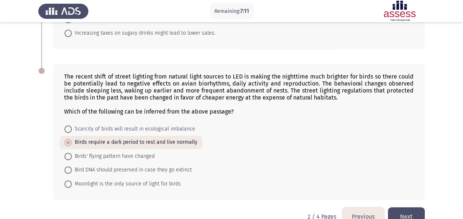
scroll to position [407, 0]
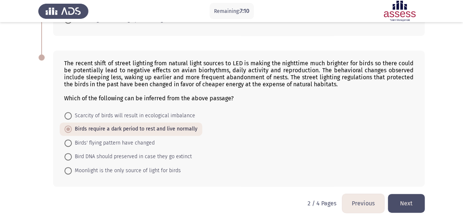
click at [360, 198] on button "Previous" at bounding box center [363, 203] width 42 height 19
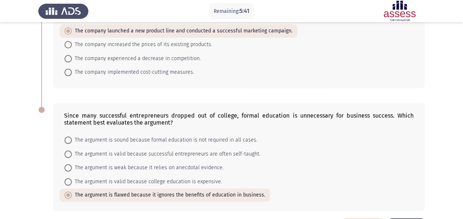
scroll to position [393, 0]
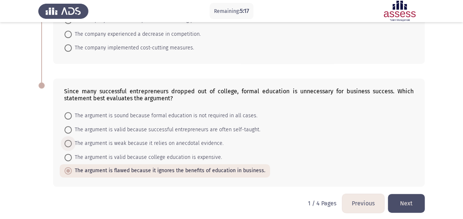
click at [191, 139] on span "The argument is weak because it relies on anecdotal evidence." at bounding box center [148, 143] width 152 height 9
click at [72, 140] on input "The argument is weak because it relies on anecdotal evidence." at bounding box center [67, 143] width 7 height 7
radio input "true"
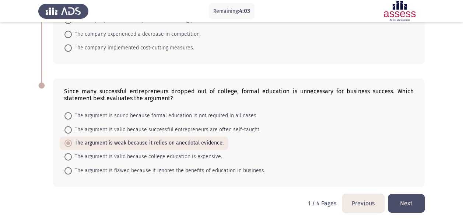
click at [406, 194] on button "Next" at bounding box center [406, 203] width 37 height 19
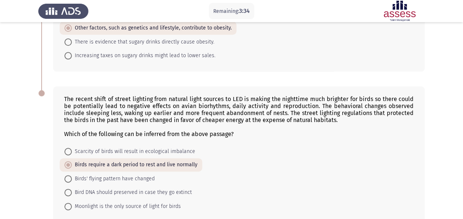
scroll to position [407, 0]
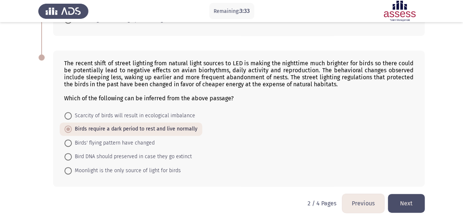
click at [402, 201] on button "Next" at bounding box center [406, 203] width 37 height 19
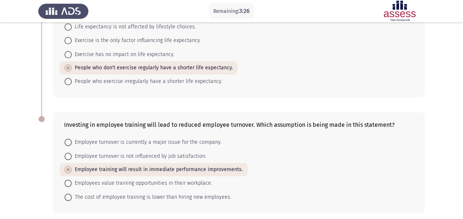
scroll to position [345, 0]
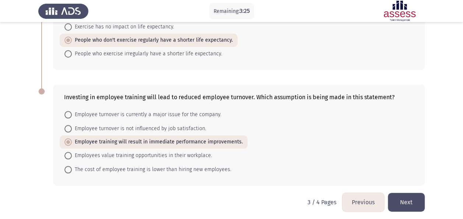
click at [408, 200] on button "Next" at bounding box center [406, 202] width 37 height 19
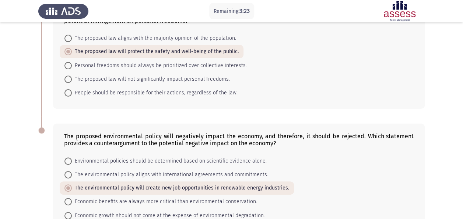
scroll to position [108, 0]
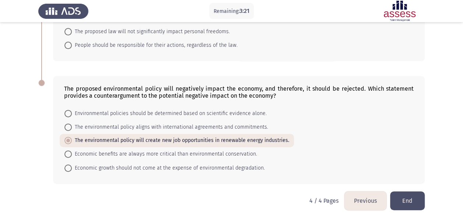
click at [408, 195] on button "End" at bounding box center [407, 200] width 35 height 19
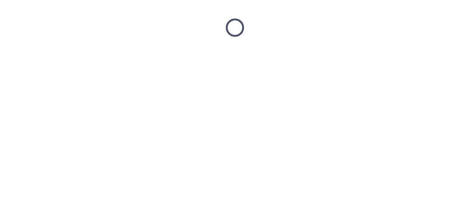
scroll to position [0, 0]
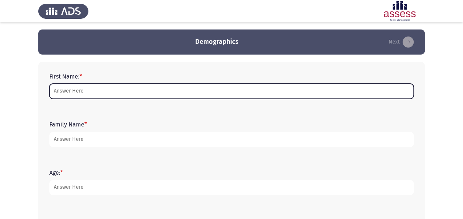
click at [132, 92] on input "First Name: *" at bounding box center [231, 91] width 364 height 15
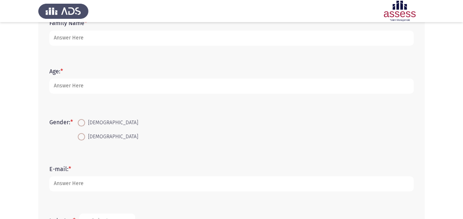
scroll to position [97, 0]
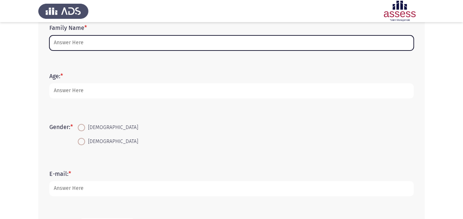
click at [132, 45] on input "Family Name *" at bounding box center [231, 42] width 364 height 15
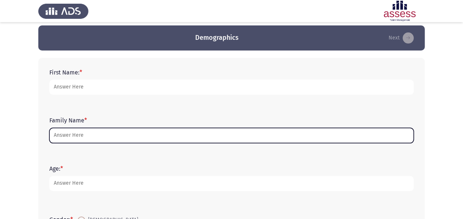
scroll to position [4, 0]
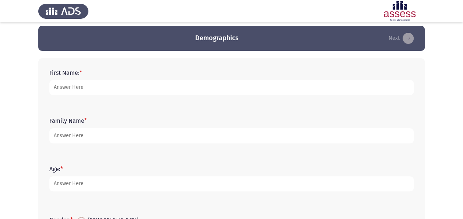
click at [112, 95] on div "First Name: *" at bounding box center [232, 82] width 372 height 33
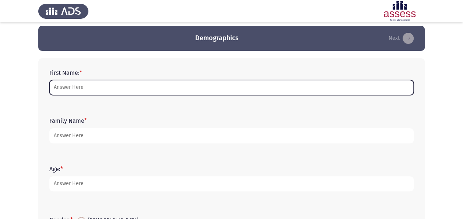
click at [107, 91] on input "First Name: *" at bounding box center [231, 87] width 364 height 15
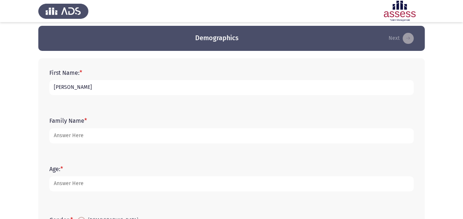
type input "[PERSON_NAME]"
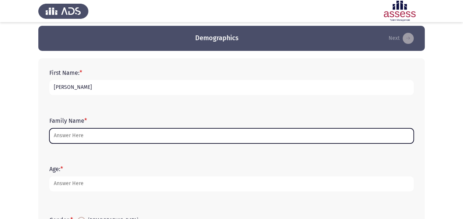
click at [71, 130] on input "Family Name *" at bounding box center [231, 135] width 364 height 15
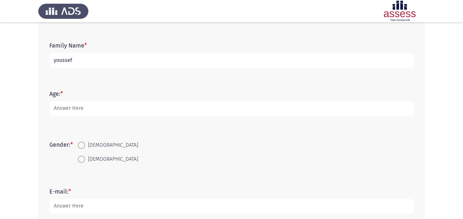
scroll to position [81, 0]
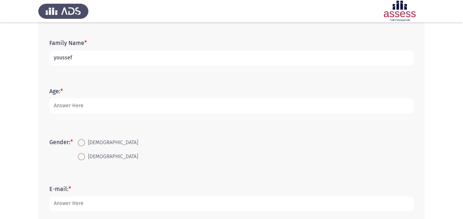
type input "youssef"
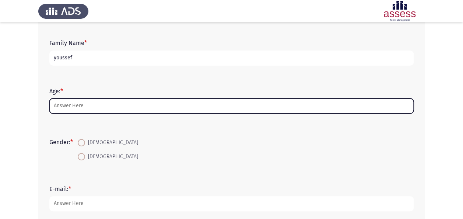
click at [80, 108] on input "Age: *" at bounding box center [231, 105] width 364 height 15
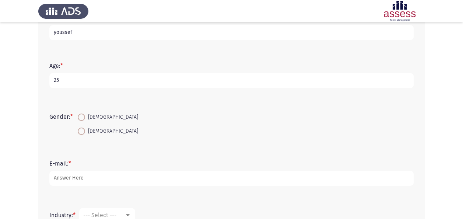
scroll to position [108, 0]
type input "25"
click at [85, 114] on span at bounding box center [81, 115] width 7 height 7
click at [85, 114] on input "[DEMOGRAPHIC_DATA]" at bounding box center [81, 115] width 7 height 7
radio input "true"
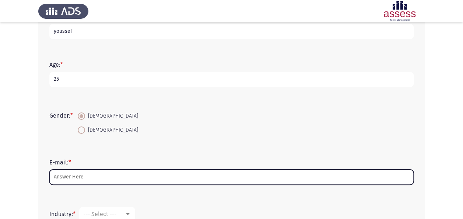
click at [79, 176] on input "E-mail: *" at bounding box center [231, 176] width 364 height 15
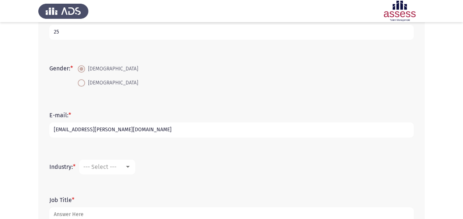
scroll to position [155, 0]
type input "[EMAIL_ADDRESS][PERSON_NAME][DOMAIN_NAME]"
click at [127, 165] on div at bounding box center [128, 167] width 7 height 6
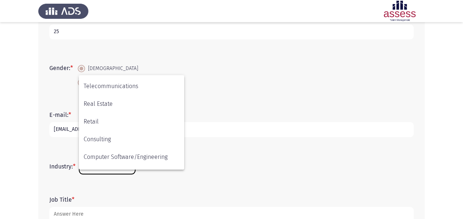
scroll to position [242, 0]
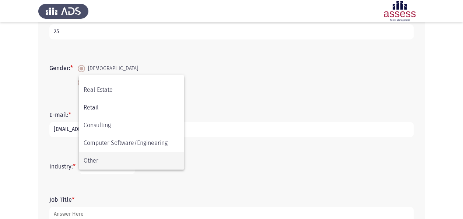
click at [113, 158] on span "Other" at bounding box center [132, 161] width 96 height 18
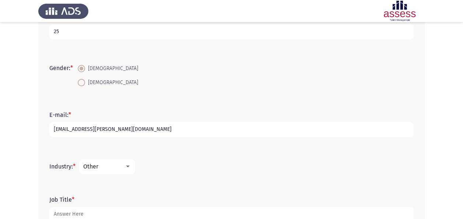
scroll to position [206, 0]
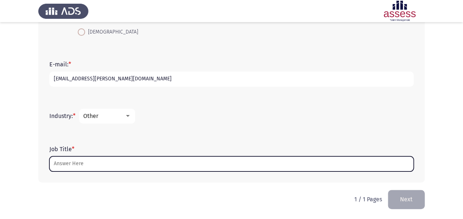
click at [117, 166] on input "Job Title *" at bounding box center [231, 163] width 364 height 15
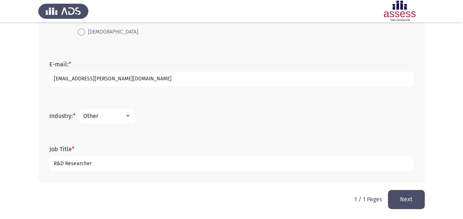
type input "R&D Researcher"
click at [411, 204] on button "Next" at bounding box center [406, 199] width 37 height 19
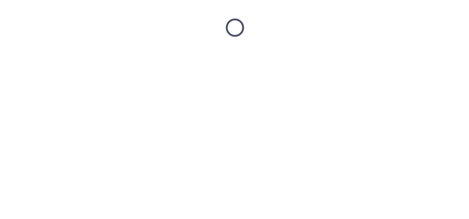
scroll to position [0, 0]
